Goal: Task Accomplishment & Management: Use online tool/utility

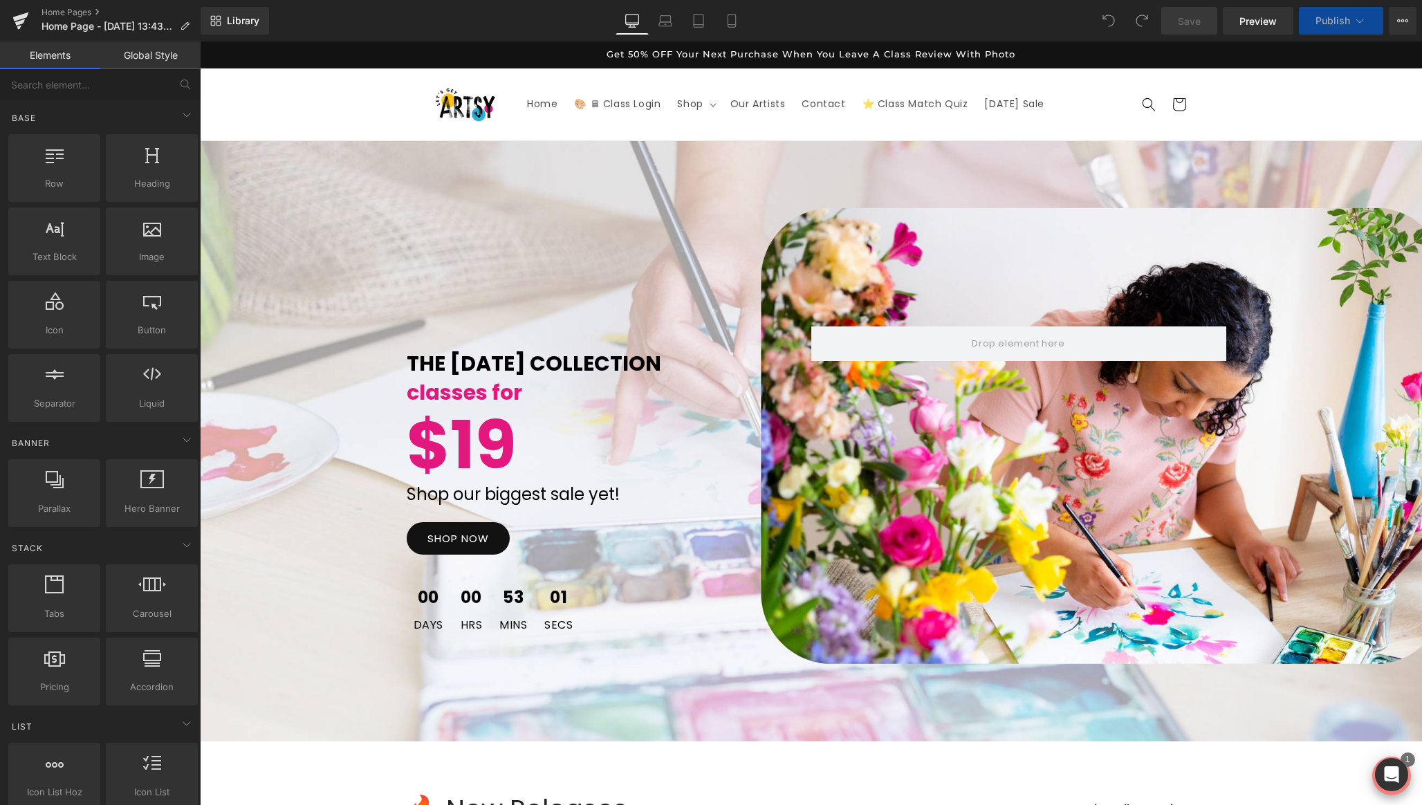
click at [1351, 22] on button "Publish" at bounding box center [1341, 21] width 84 height 28
click at [247, 25] on span "Library" at bounding box center [243, 21] width 33 height 12
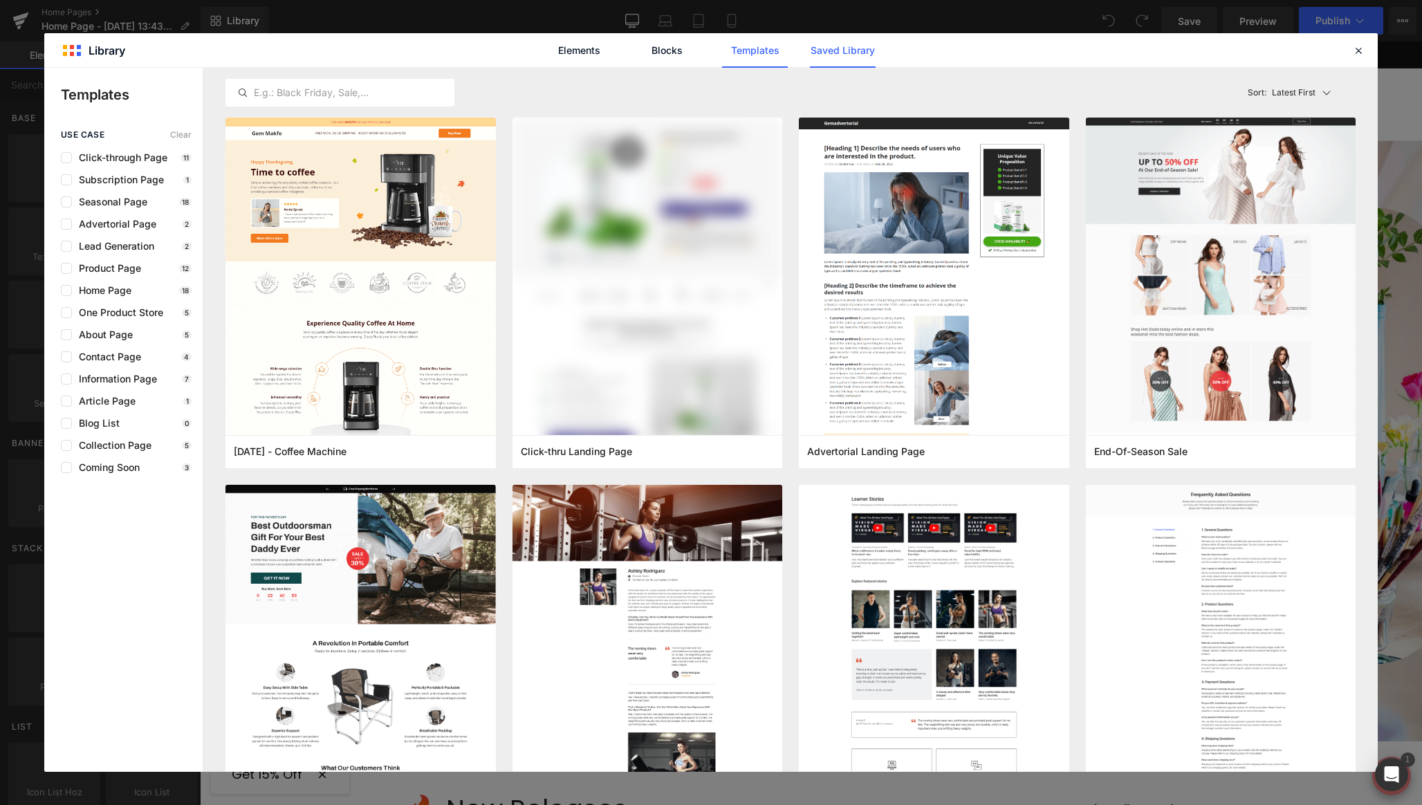
click at [838, 51] on link "Saved Library" at bounding box center [843, 50] width 66 height 35
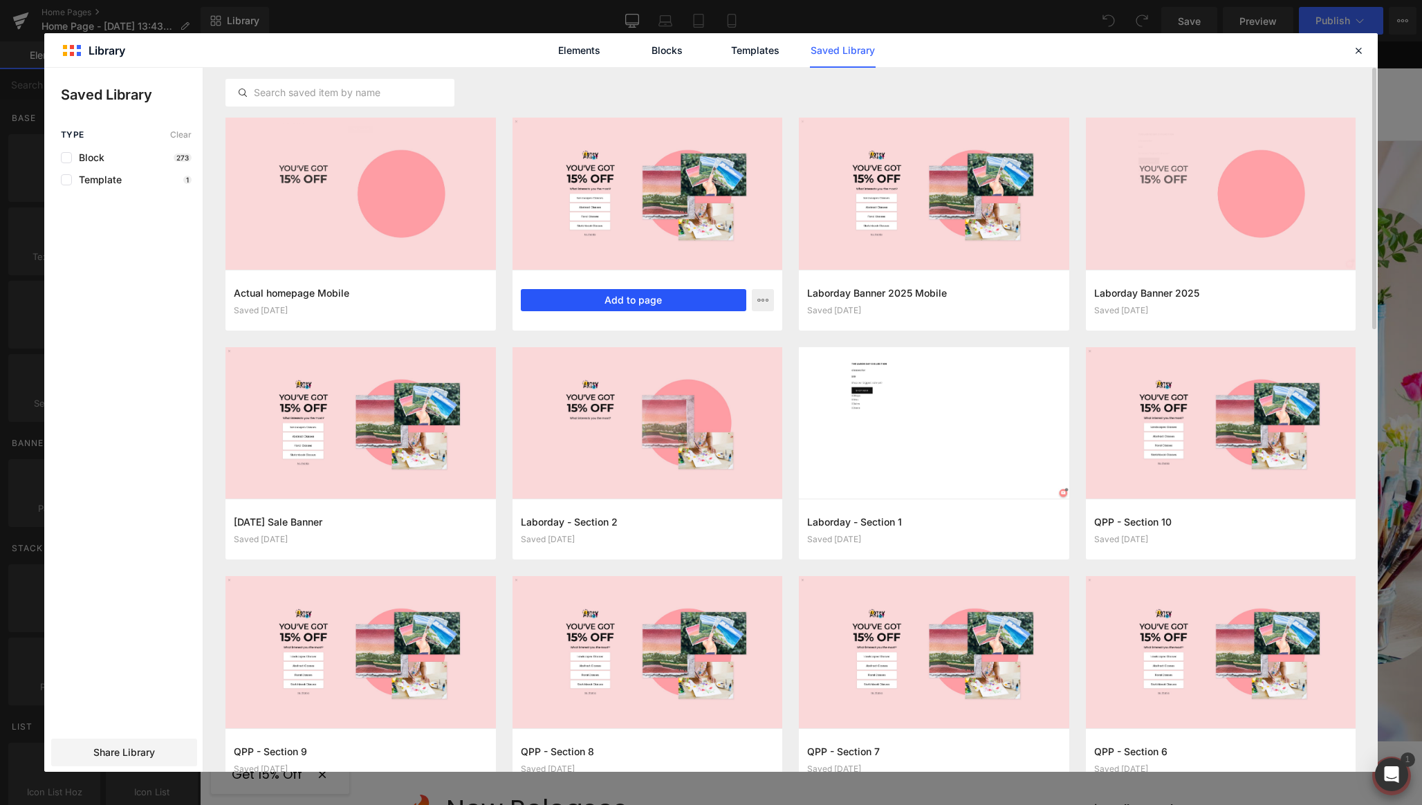
click at [583, 300] on button "Add to page" at bounding box center [634, 300] width 226 height 22
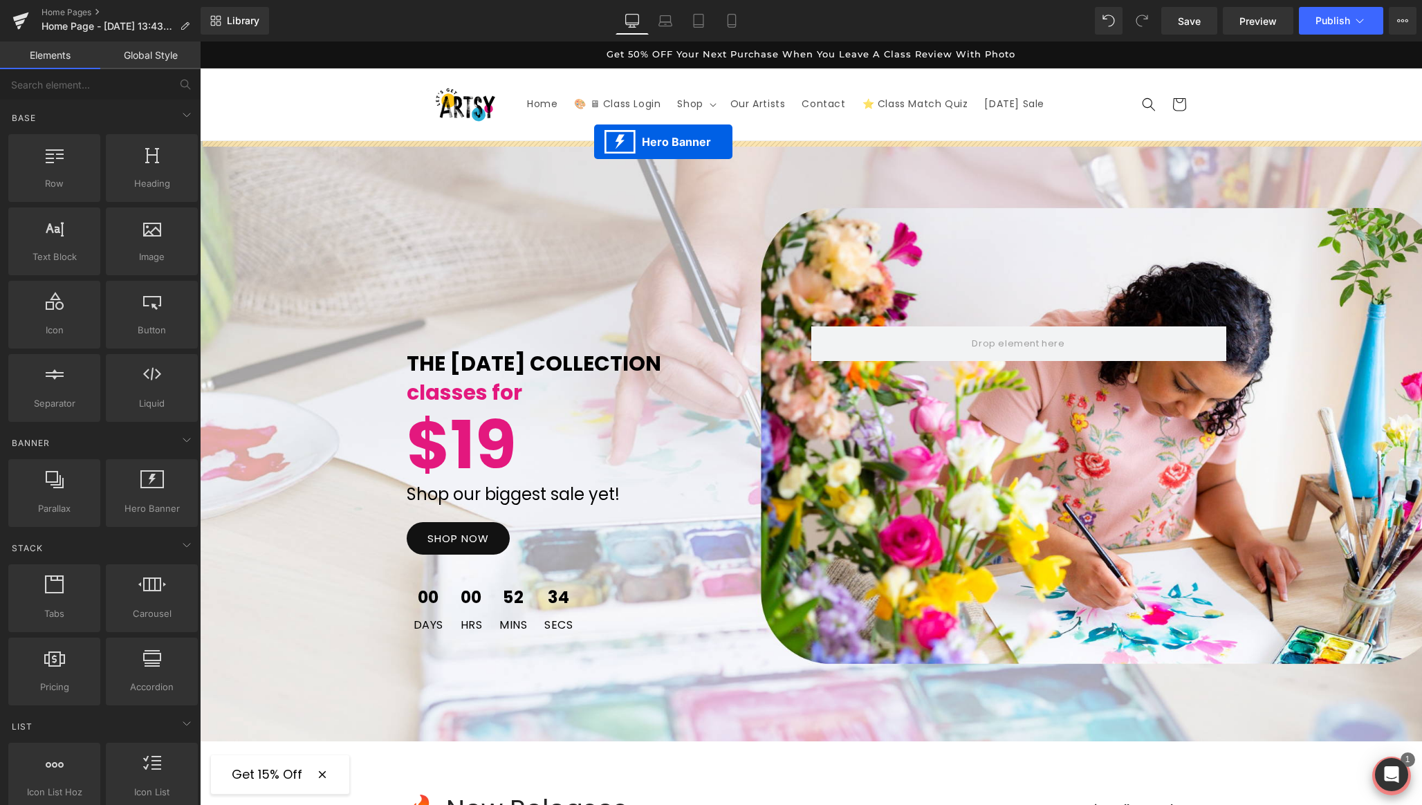
drag, startPoint x: 765, startPoint y: 147, endPoint x: 594, endPoint y: 142, distance: 170.9
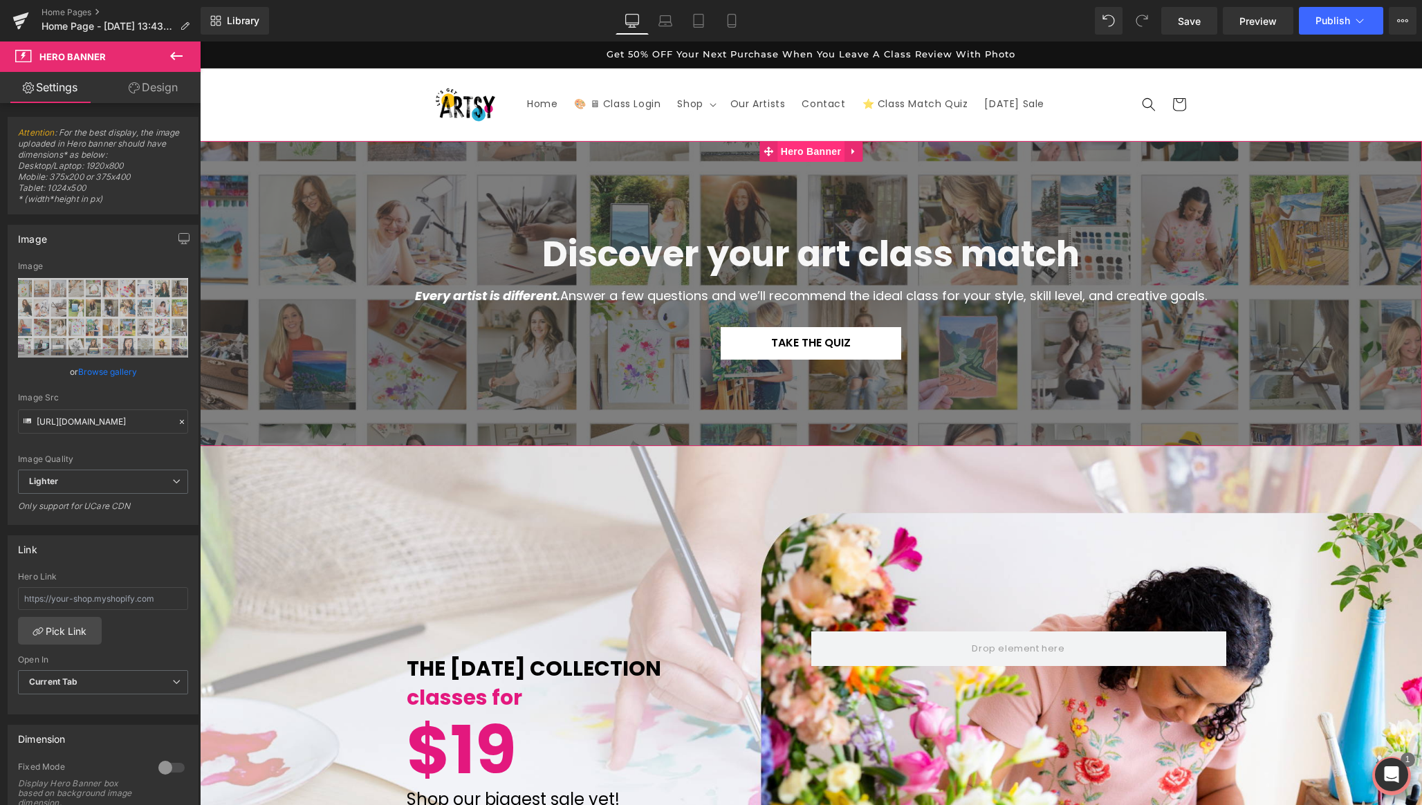
click at [811, 155] on span "Hero Banner" at bounding box center [811, 151] width 67 height 21
click at [143, 89] on link "Design" at bounding box center [153, 87] width 100 height 31
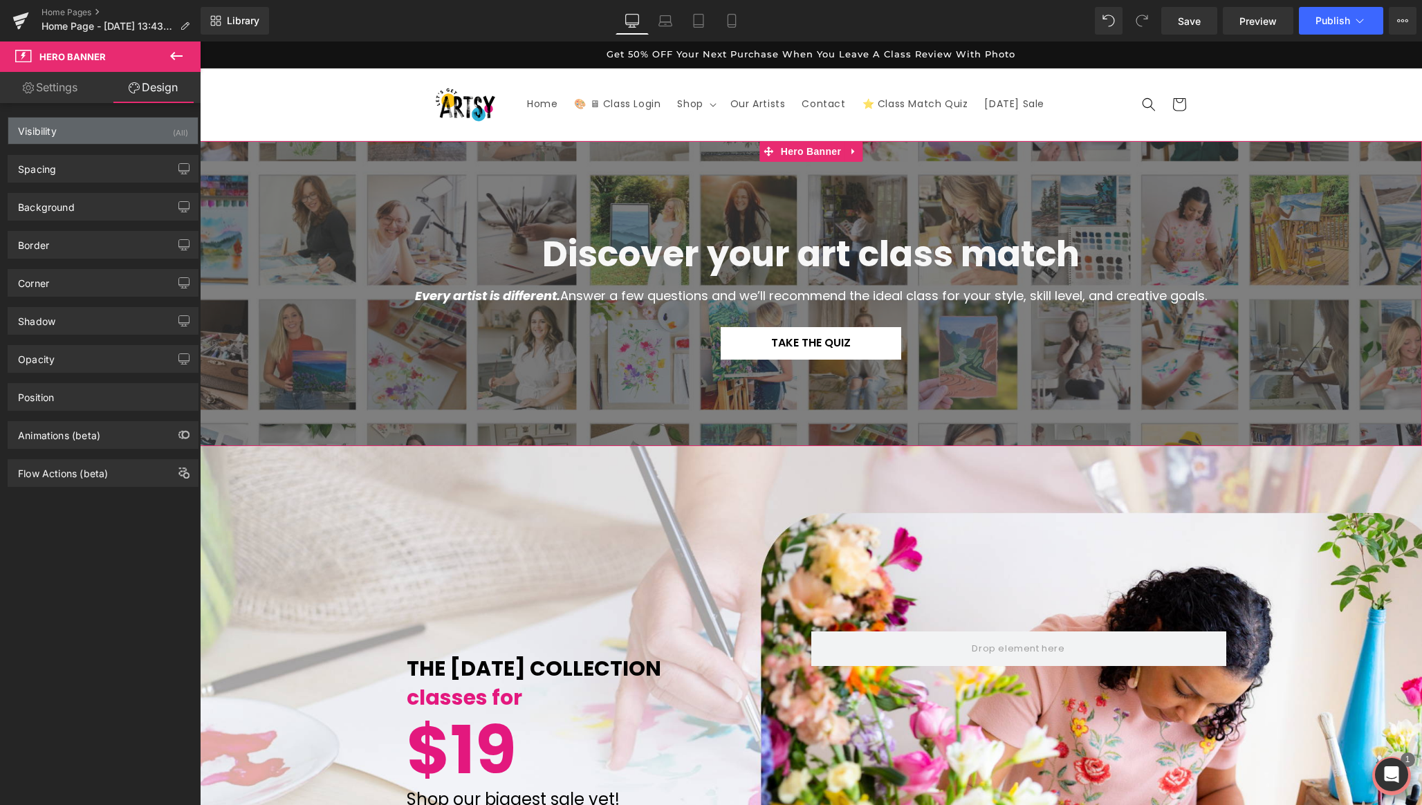
click at [154, 127] on div "Visibility (All)" at bounding box center [103, 131] width 190 height 26
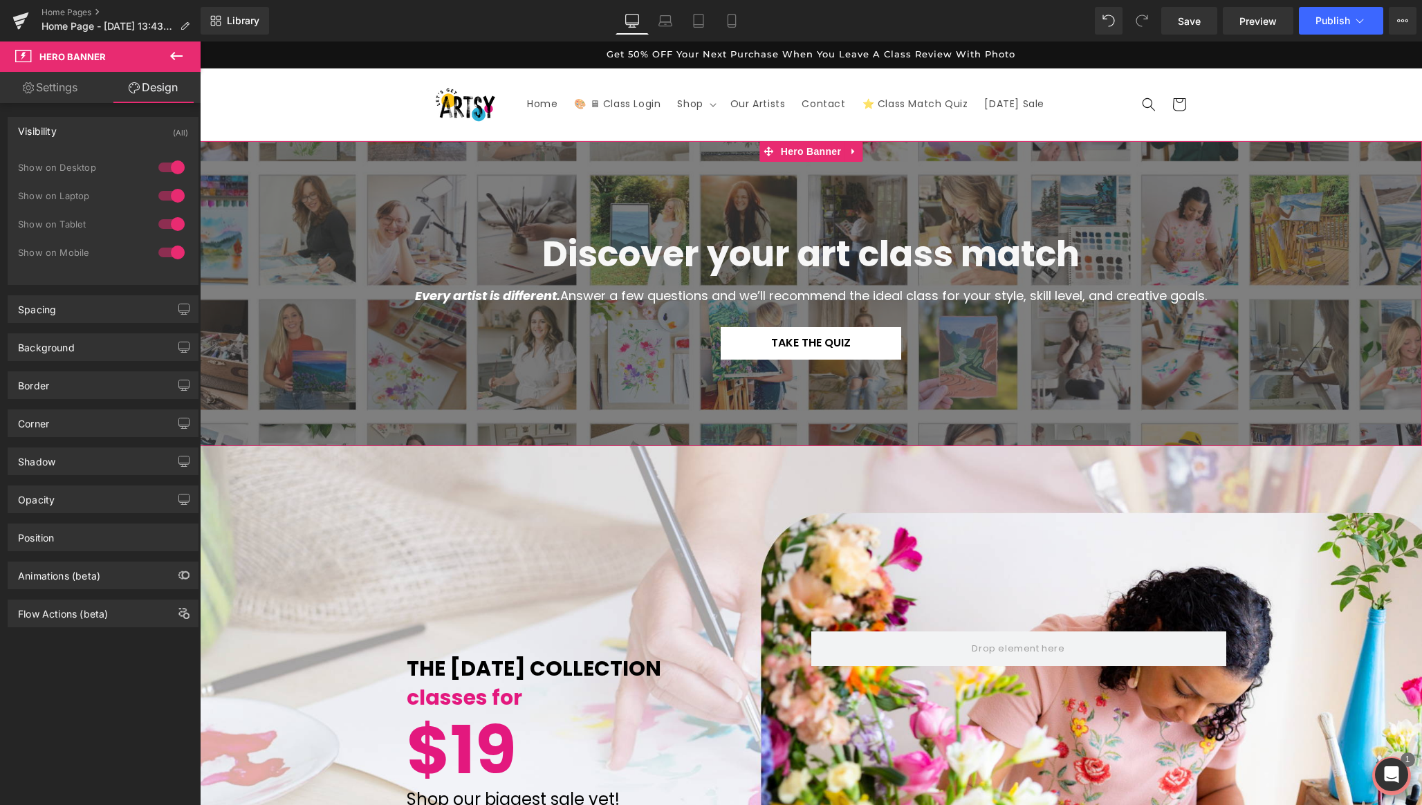
click at [170, 256] on div at bounding box center [171, 252] width 33 height 22
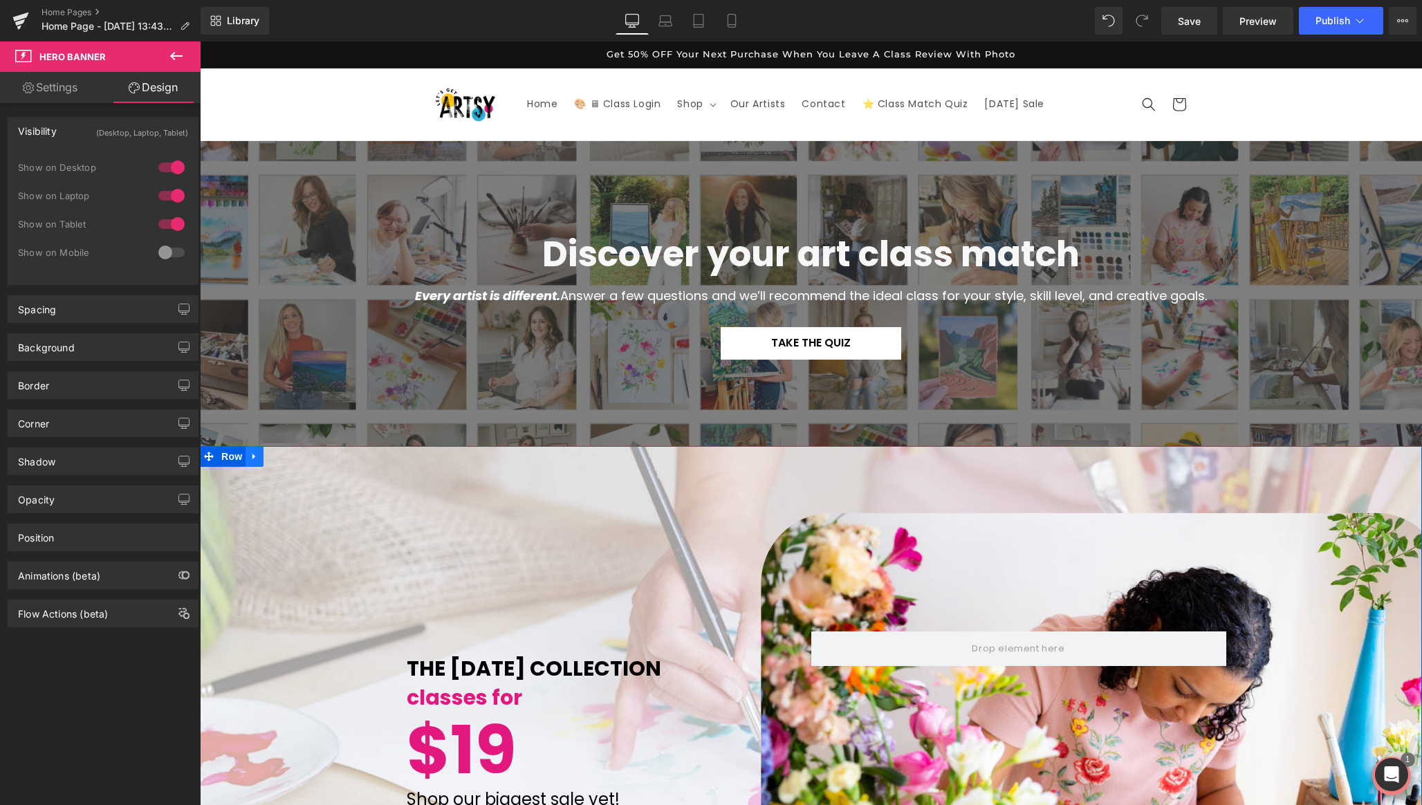
click at [257, 452] on icon at bounding box center [255, 457] width 10 height 10
click at [289, 456] on icon at bounding box center [291, 457] width 10 height 10
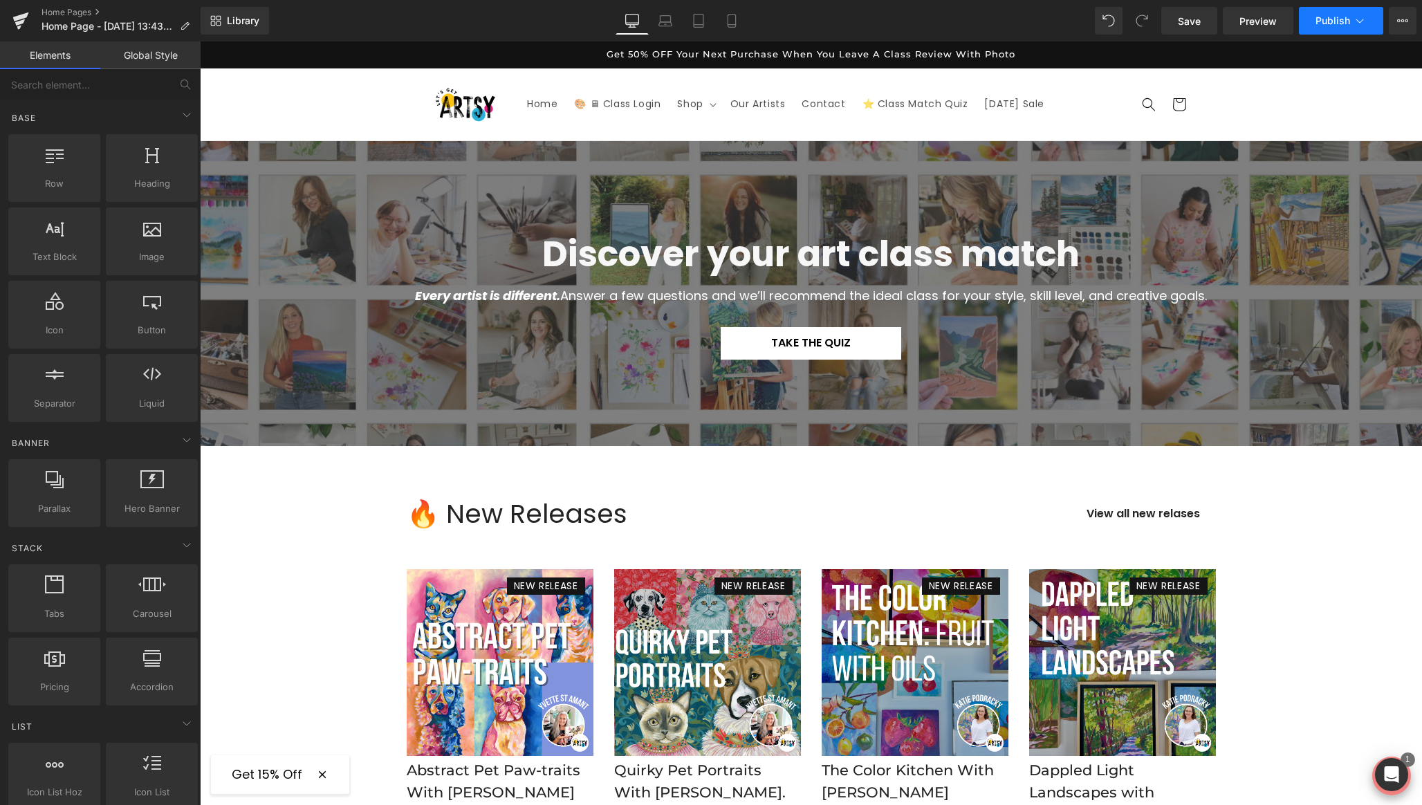
click at [1346, 20] on span "Publish" at bounding box center [1333, 20] width 35 height 11
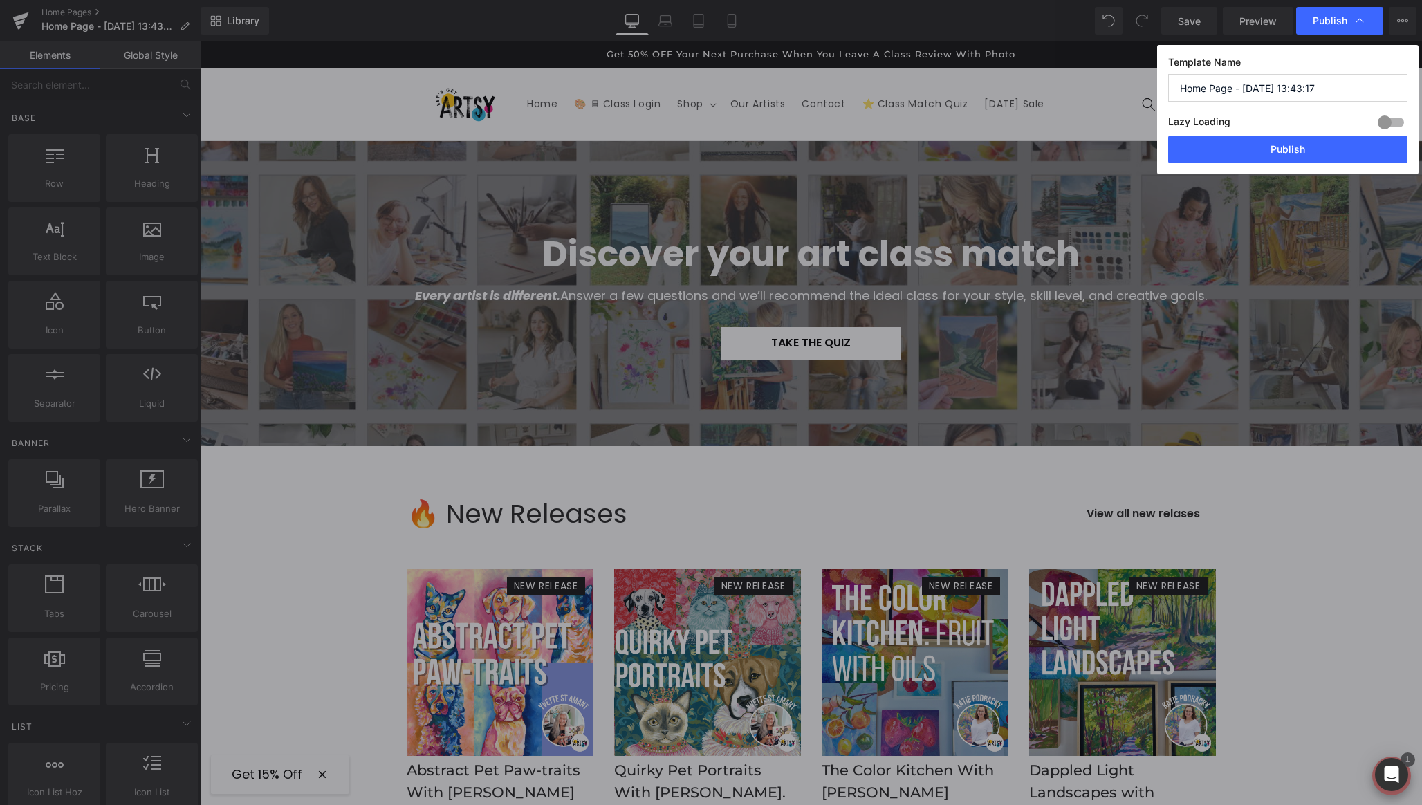
drag, startPoint x: 1347, startPoint y: 20, endPoint x: 1420, endPoint y: 12, distance: 73.1
click at [1348, 20] on span "Publish" at bounding box center [1340, 21] width 54 height 14
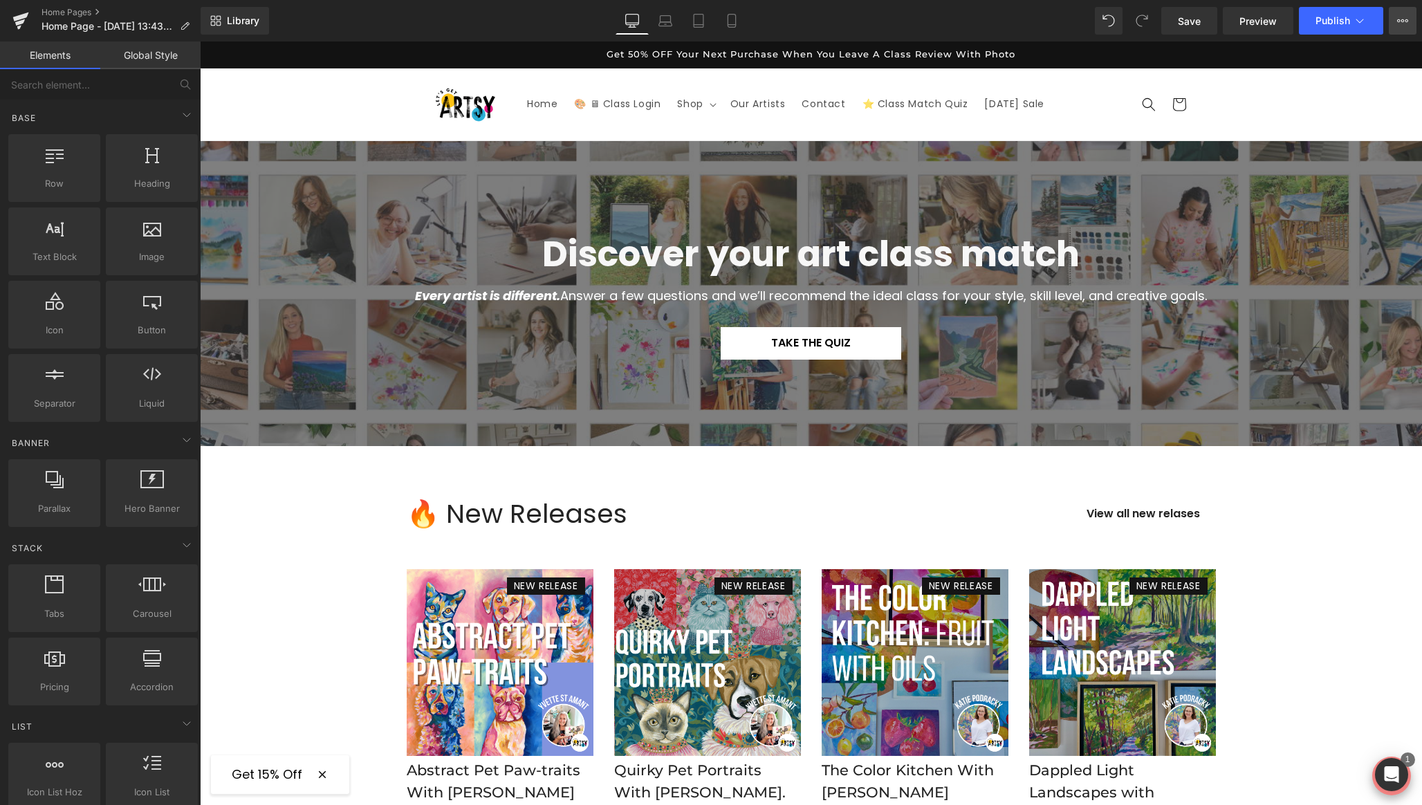
click at [1403, 15] on icon at bounding box center [1402, 20] width 11 height 11
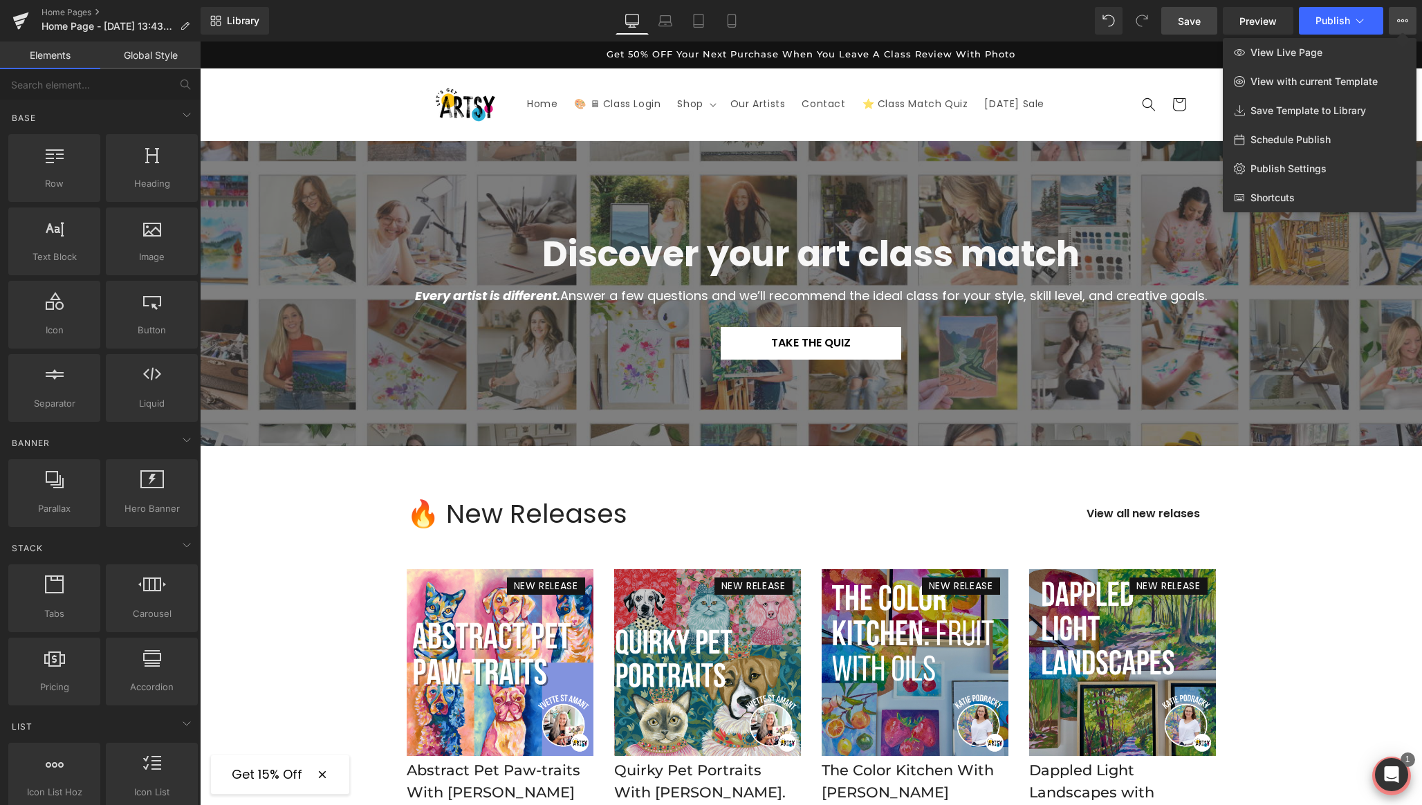
click at [1184, 28] on link "Save" at bounding box center [1190, 21] width 56 height 28
click at [733, 21] on icon at bounding box center [732, 21] width 14 height 14
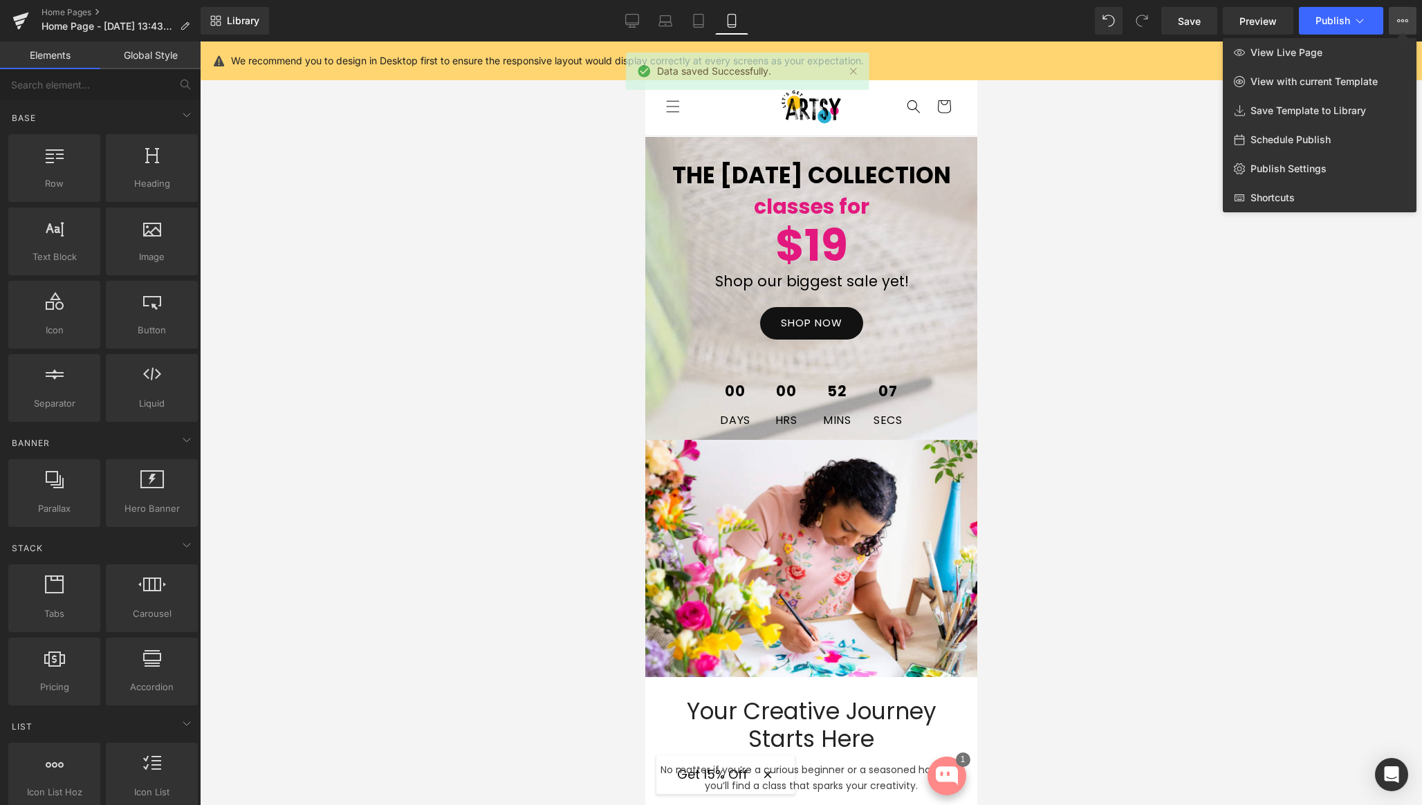
drag, startPoint x: 582, startPoint y: 159, endPoint x: 603, endPoint y: 161, distance: 20.9
click at [583, 159] on div at bounding box center [811, 424] width 1222 height 764
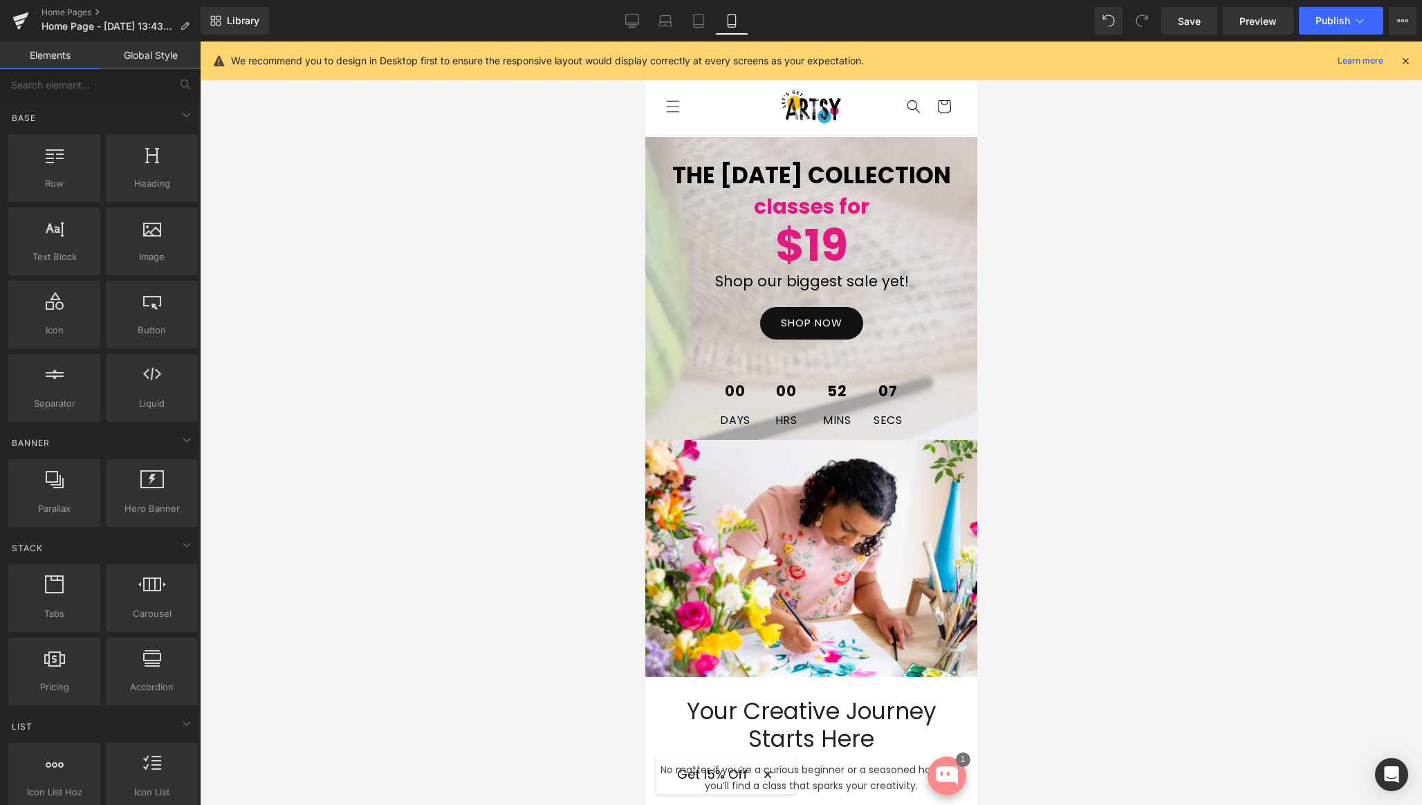
click at [645, 42] on div at bounding box center [645, 42] width 0 height 0
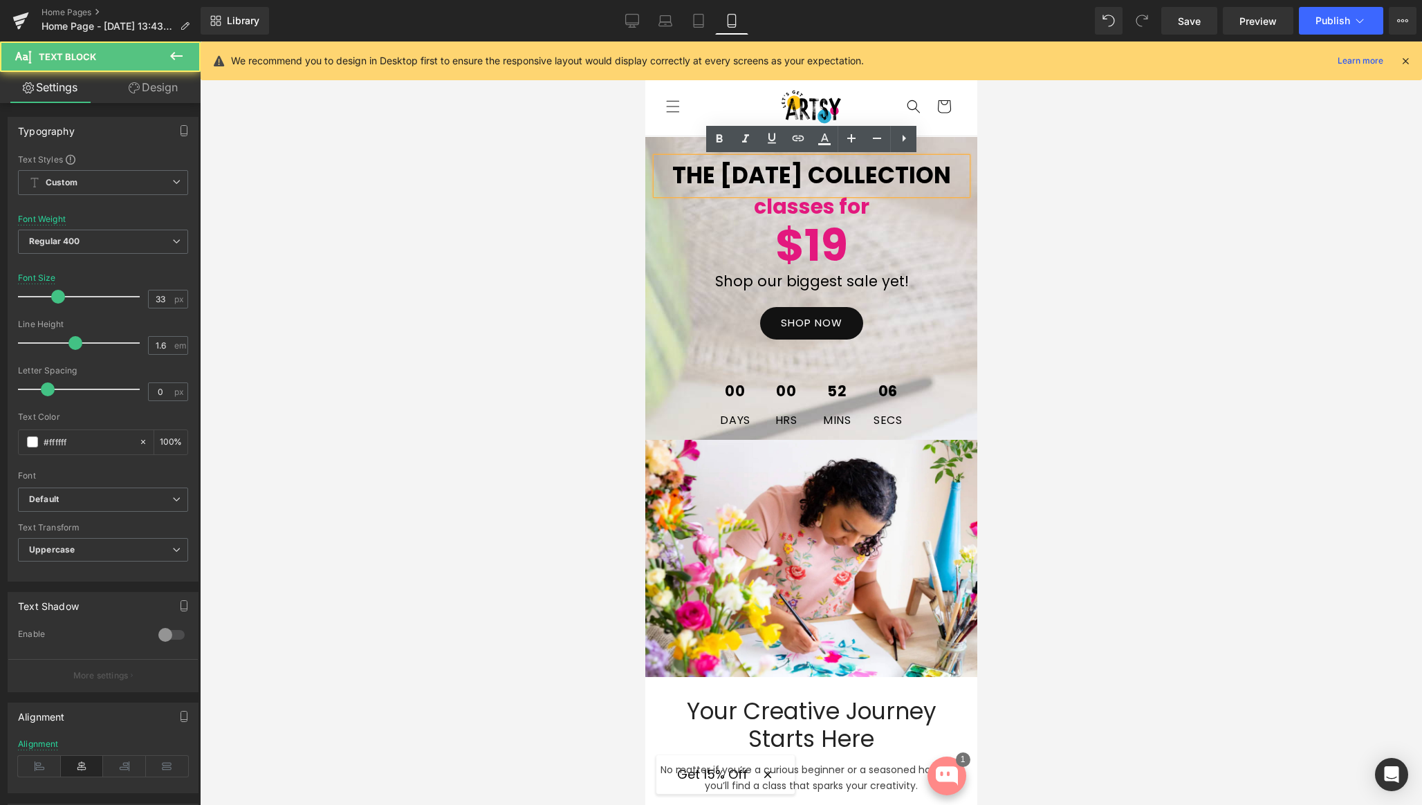
click at [662, 148] on div "THE [DATE] COLLECTION Text Block classes for Text Block $19 Text Block Shop our…" at bounding box center [811, 288] width 332 height 303
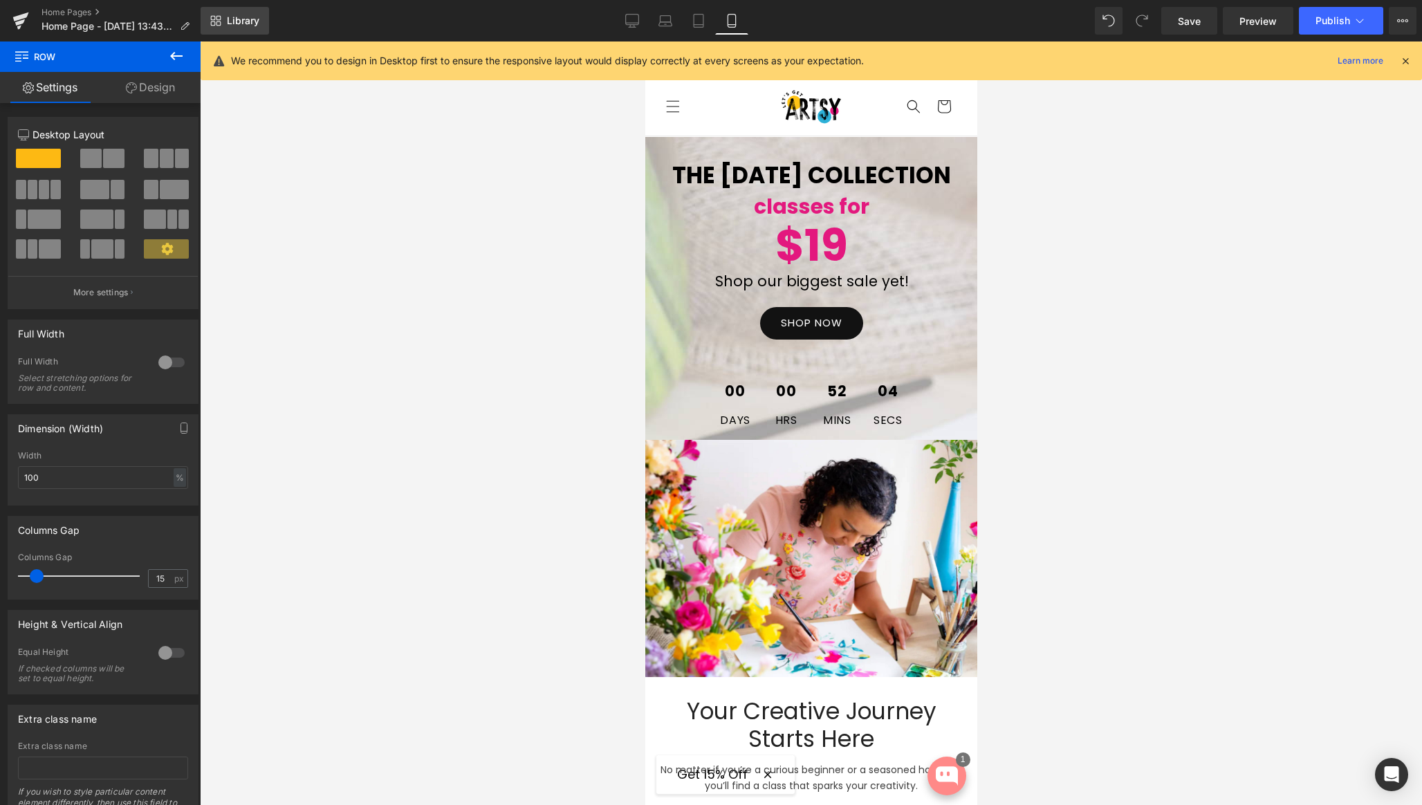
click at [242, 22] on span "Library" at bounding box center [243, 21] width 33 height 12
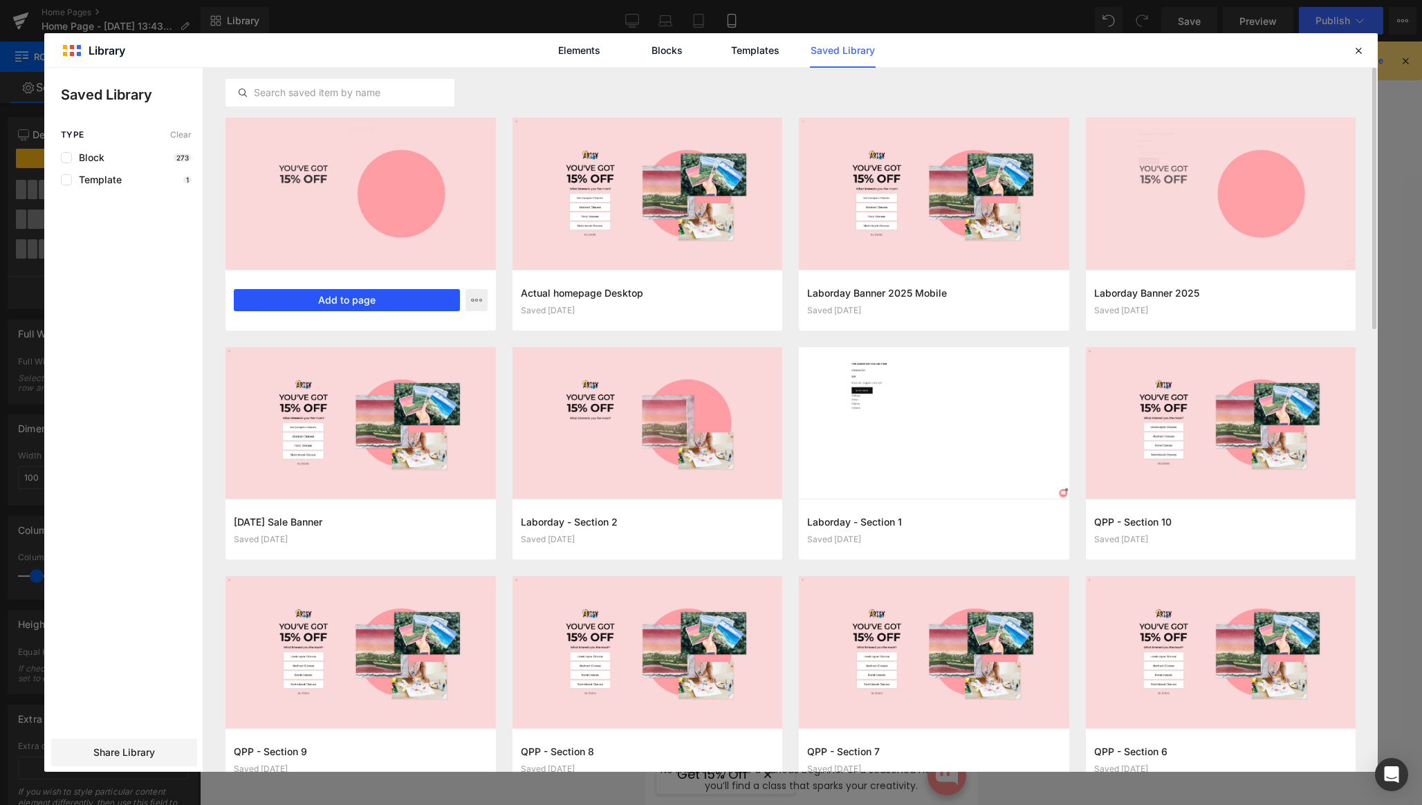
click at [375, 300] on button "Add to page" at bounding box center [347, 300] width 226 height 22
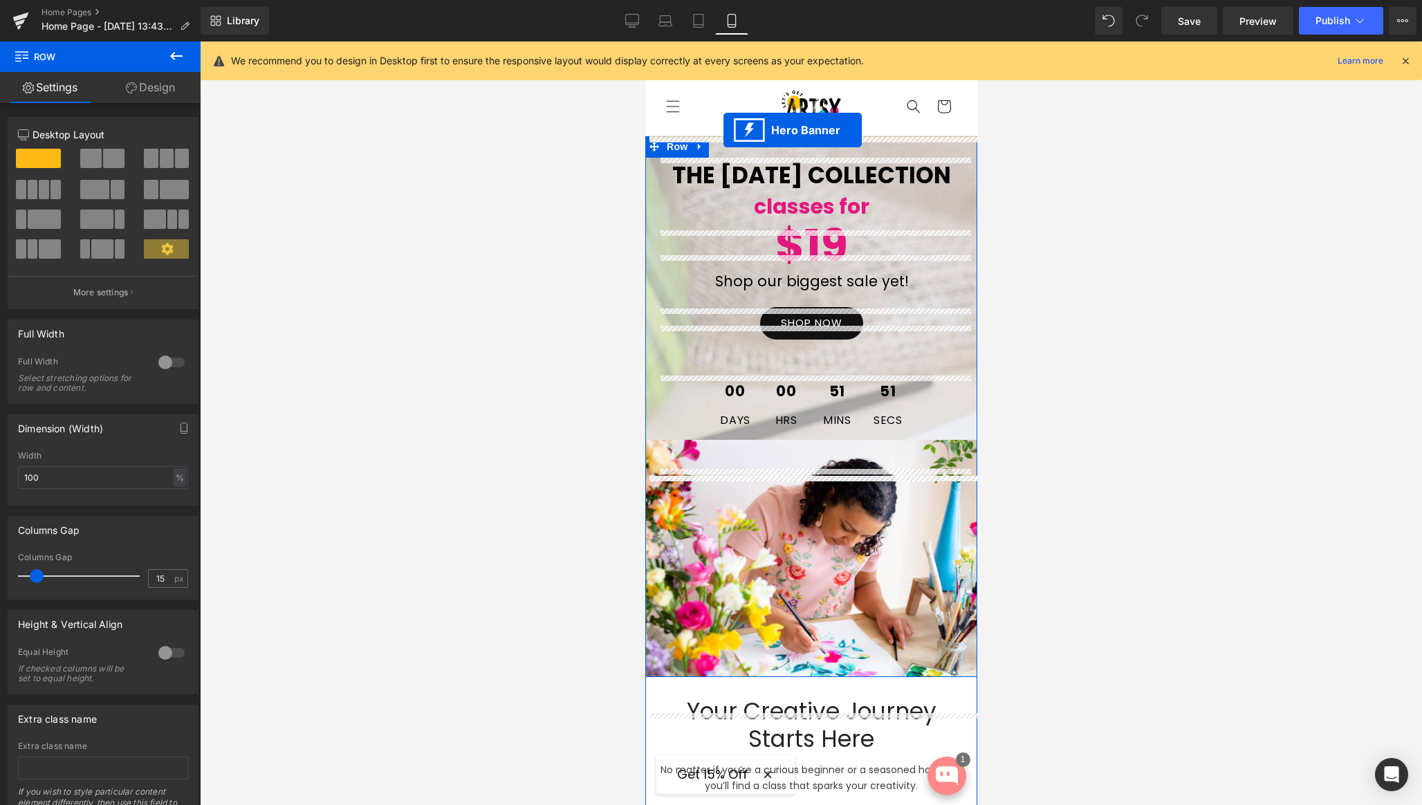
drag, startPoint x: 771, startPoint y: 311, endPoint x: 723, endPoint y: 130, distance: 186.8
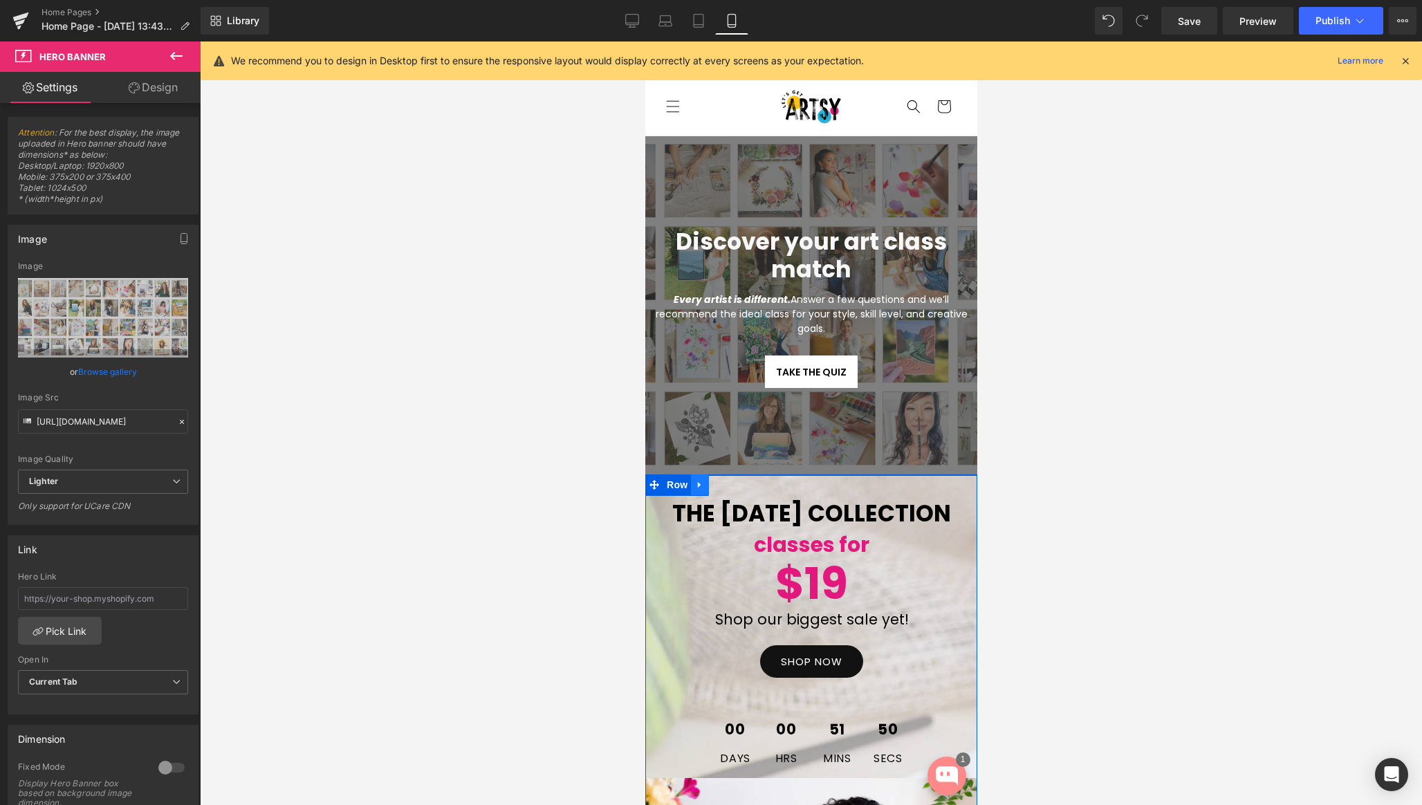
click at [701, 486] on icon at bounding box center [700, 485] width 10 height 10
click at [733, 486] on icon at bounding box center [736, 485] width 10 height 10
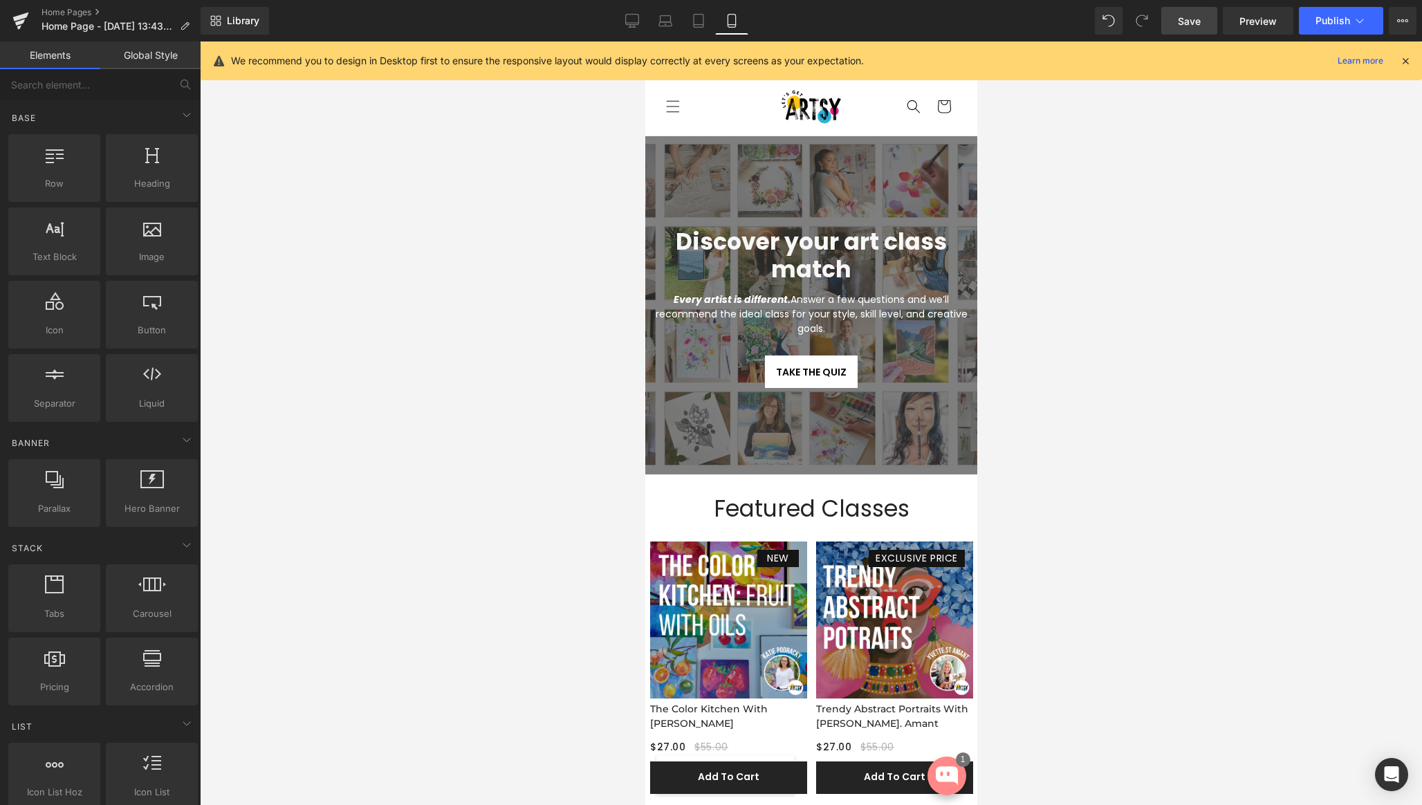
click at [1176, 24] on link "Save" at bounding box center [1190, 21] width 56 height 28
click at [1406, 21] on icon at bounding box center [1407, 20] width 3 height 3
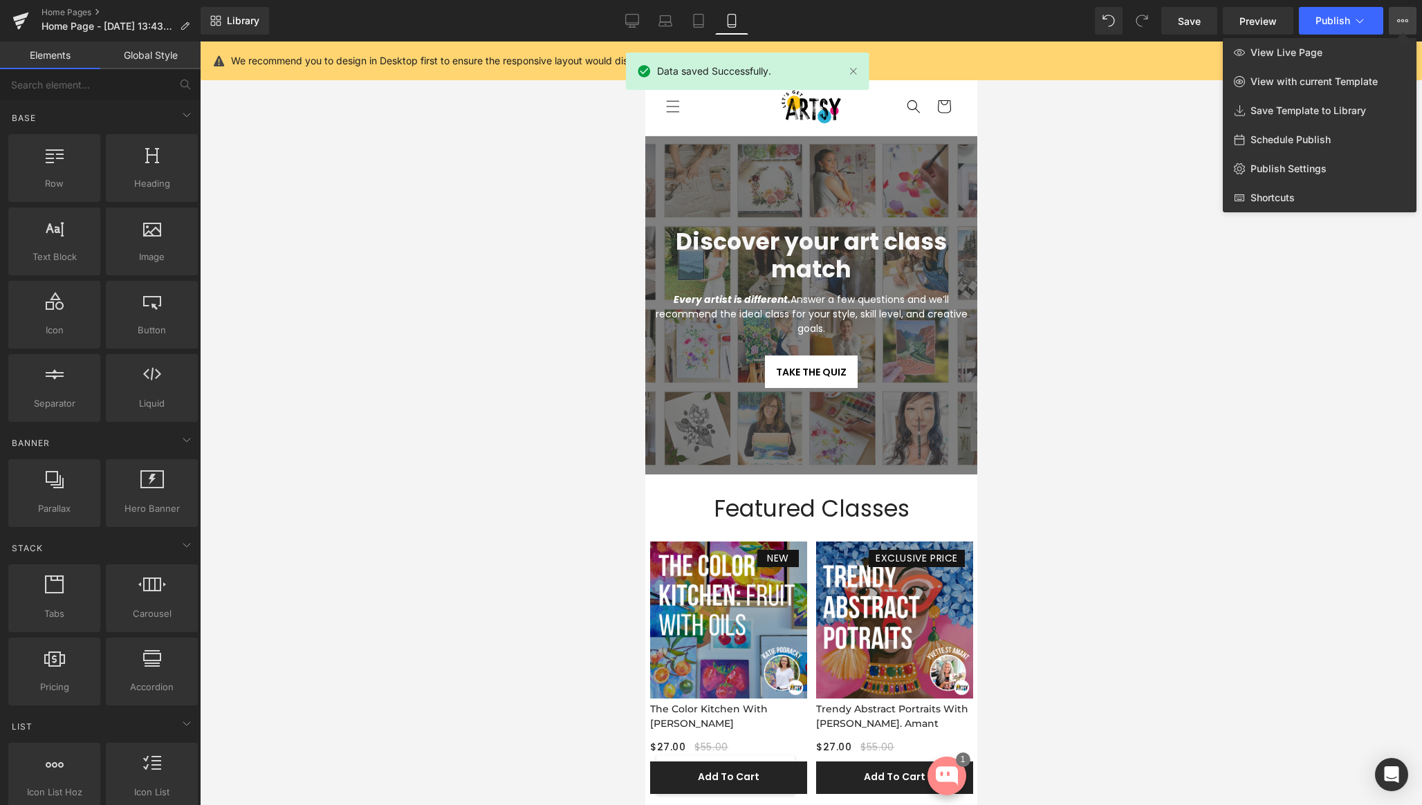
click at [1308, 140] on span "Schedule Publish" at bounding box center [1291, 140] width 80 height 12
select select
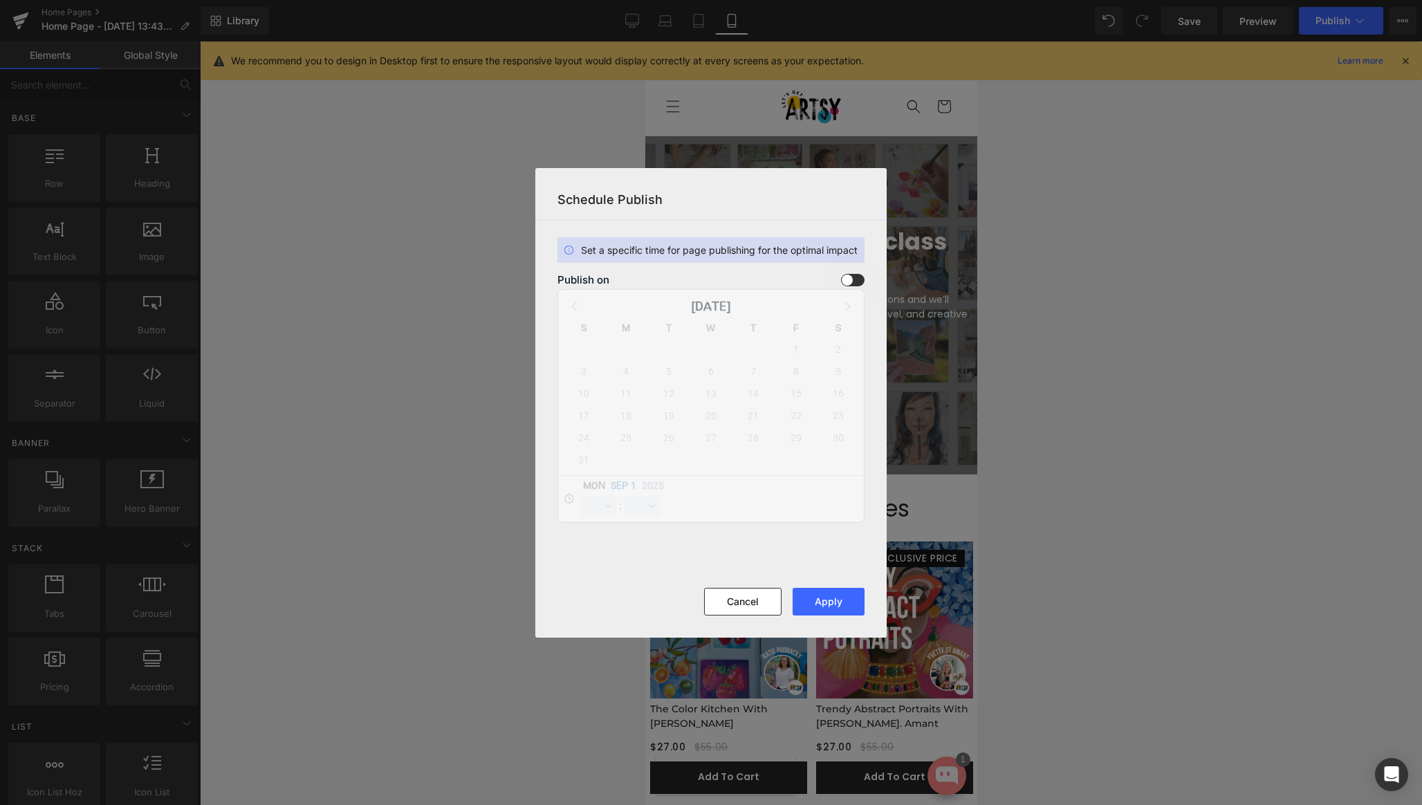
click at [857, 277] on span at bounding box center [853, 280] width 24 height 12
click at [0, 0] on input "checkbox" at bounding box center [0, 0] width 0 height 0
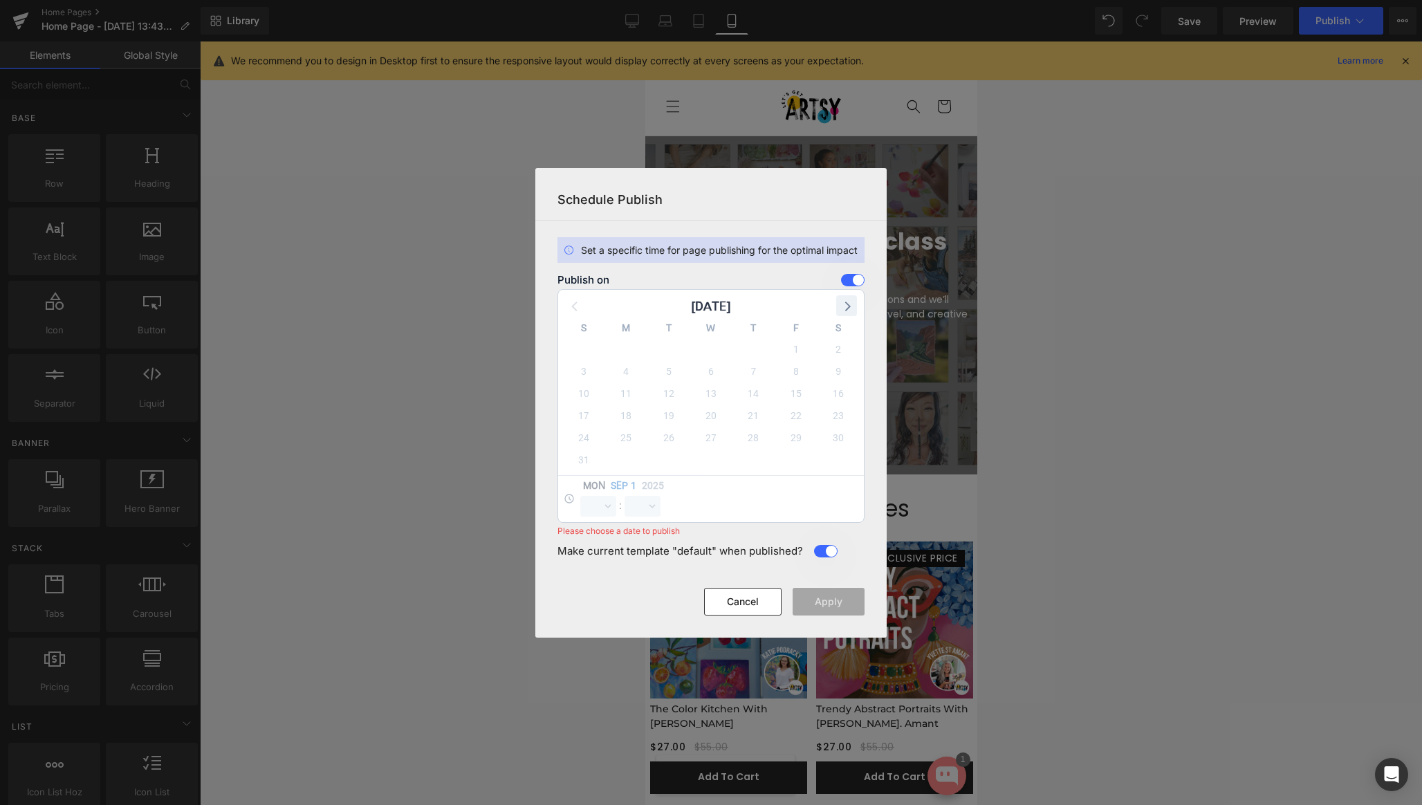
click at [845, 309] on icon at bounding box center [847, 306] width 18 height 18
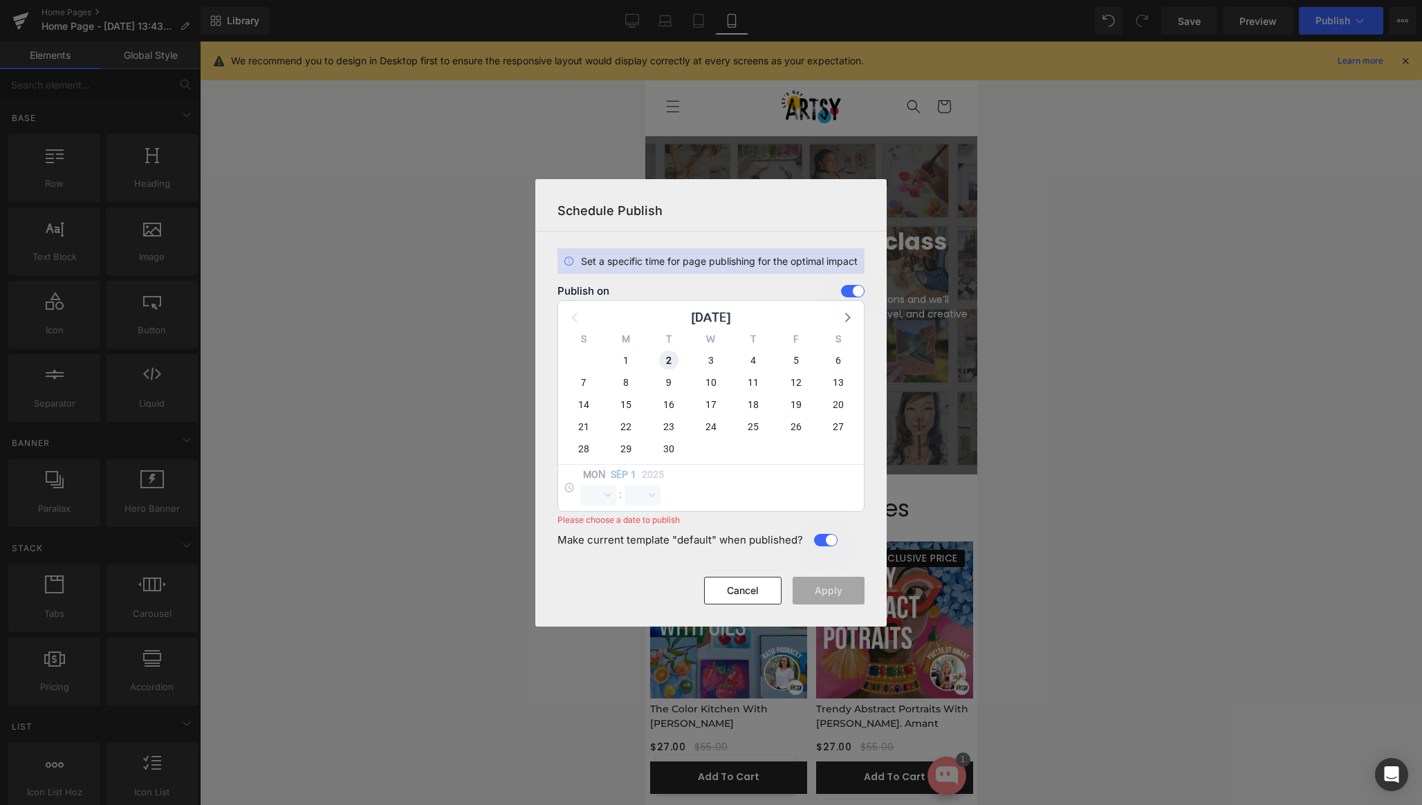
click at [667, 365] on span "2" at bounding box center [668, 360] width 19 height 19
click at [608, 493] on select "00 01 02 03 04 05 06 07 08 09 10 11 12 13 14 15 16 17 18 19 20 21 22 23" at bounding box center [598, 495] width 36 height 21
select select "12"
click at [580, 485] on select "00 01 02 03 04 05 06 07 08 09 10 11 12 13 14 15 16 17 18 19 20 21 22 23" at bounding box center [598, 495] width 36 height 21
click at [652, 497] on select "00 01 02 03 04 05 06 07 08 09 10 11 12 13 14 15 16 17 18 19 20 21 22 23 24 25 2…" at bounding box center [643, 495] width 36 height 21
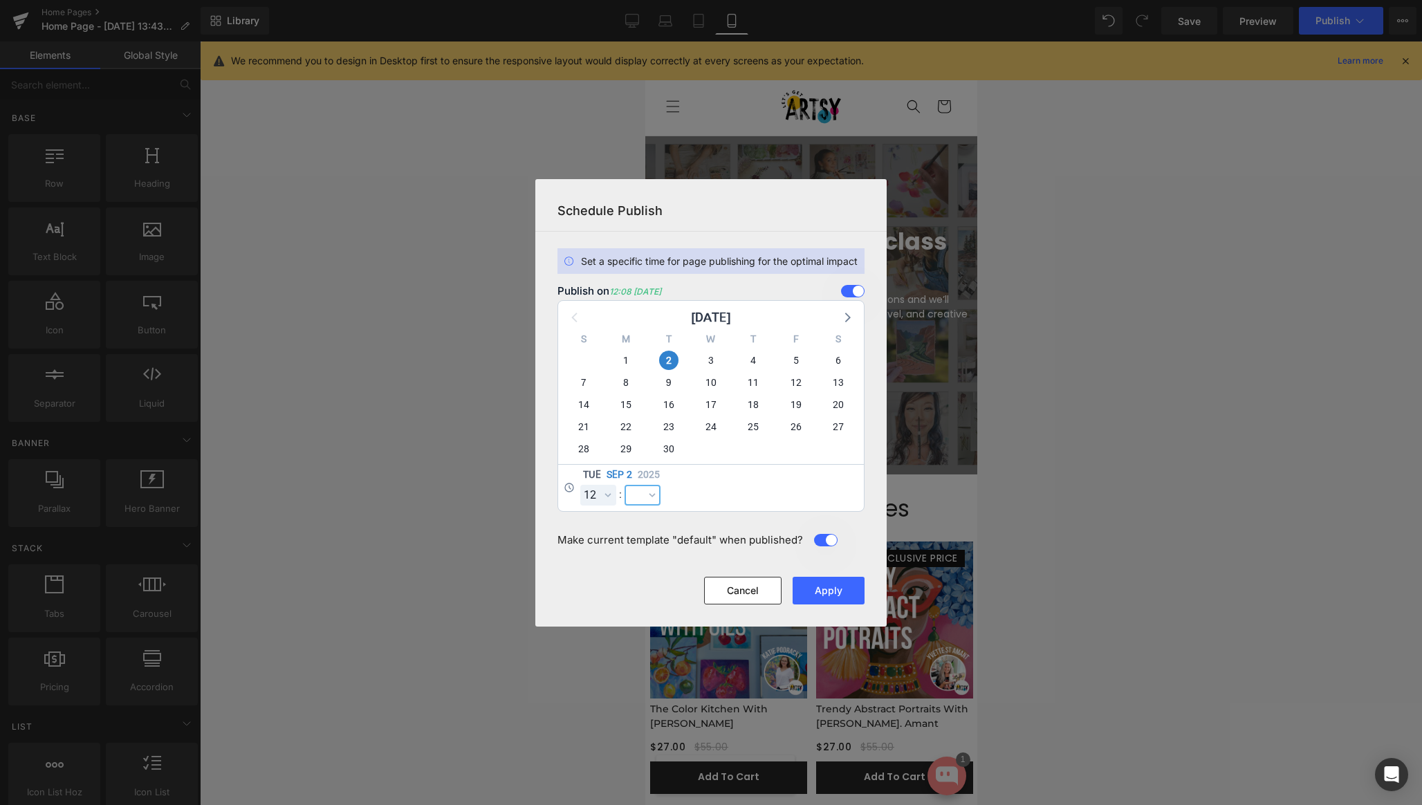
select select "0"
click at [625, 485] on select "00 01 02 03 04 05 06 07 08 09 10 11 12 13 14 15 16 17 18 19 20 21 22 23 24 25 2…" at bounding box center [643, 495] width 36 height 21
click at [720, 486] on div "[DATE] 00 01 02 03 04 05 06 07 08 09 10 11 12 13 14 15 16 17 18 19 20 21 22 23 …" at bounding box center [711, 487] width 306 height 47
click at [818, 543] on span at bounding box center [826, 540] width 24 height 12
click at [823, 540] on span at bounding box center [826, 540] width 24 height 12
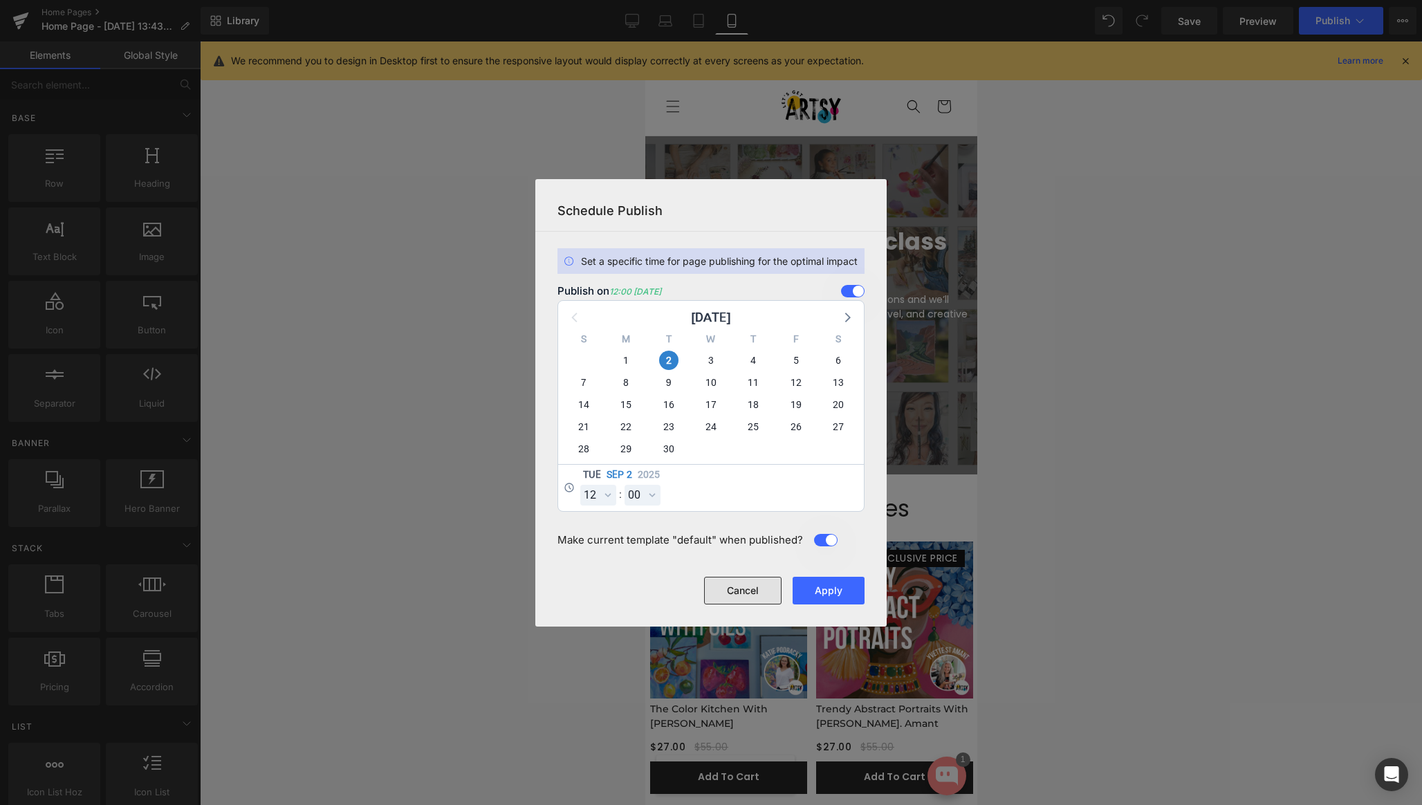
click at [749, 593] on button "Cancel" at bounding box center [742, 591] width 77 height 28
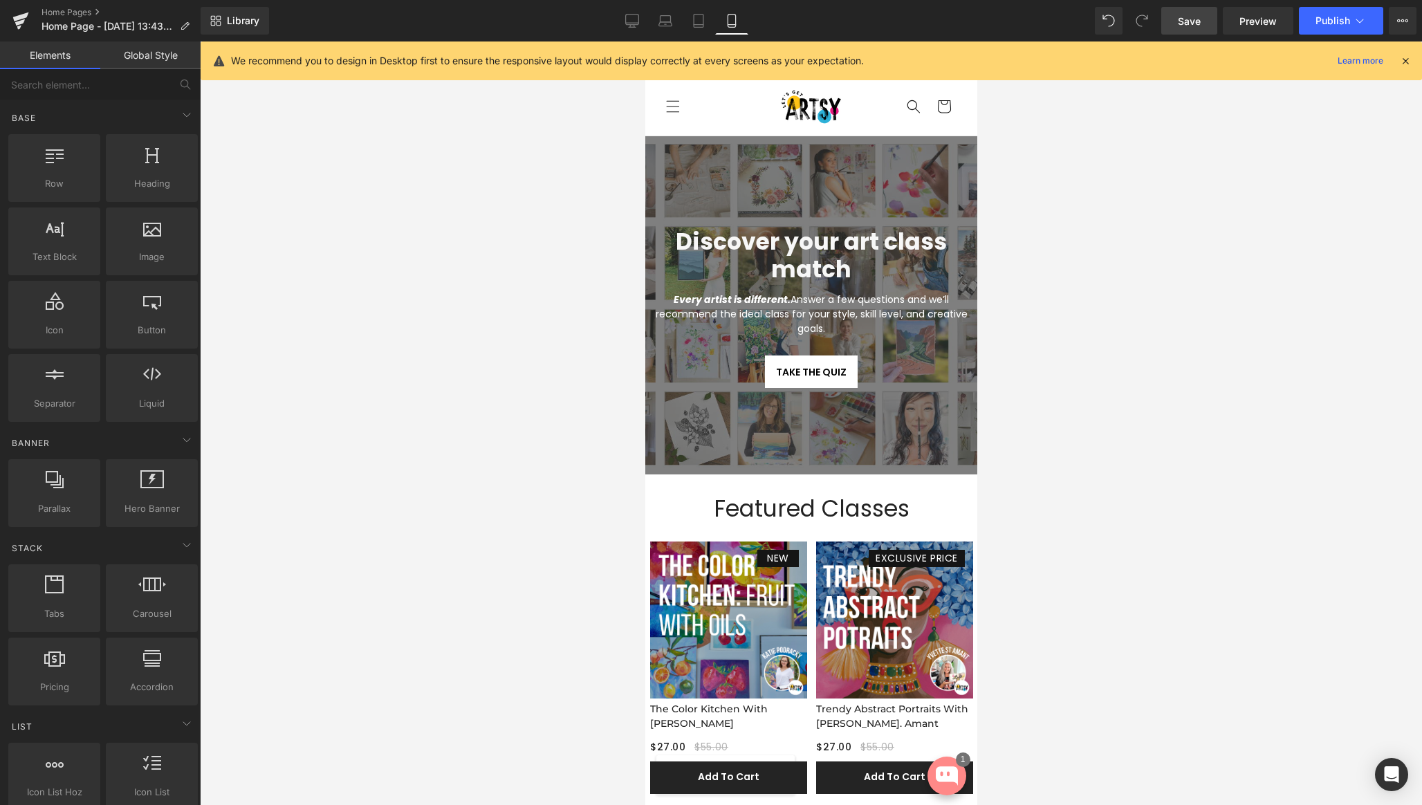
click at [1198, 23] on span "Save" at bounding box center [1189, 21] width 23 height 15
